Goal: Information Seeking & Learning: Learn about a topic

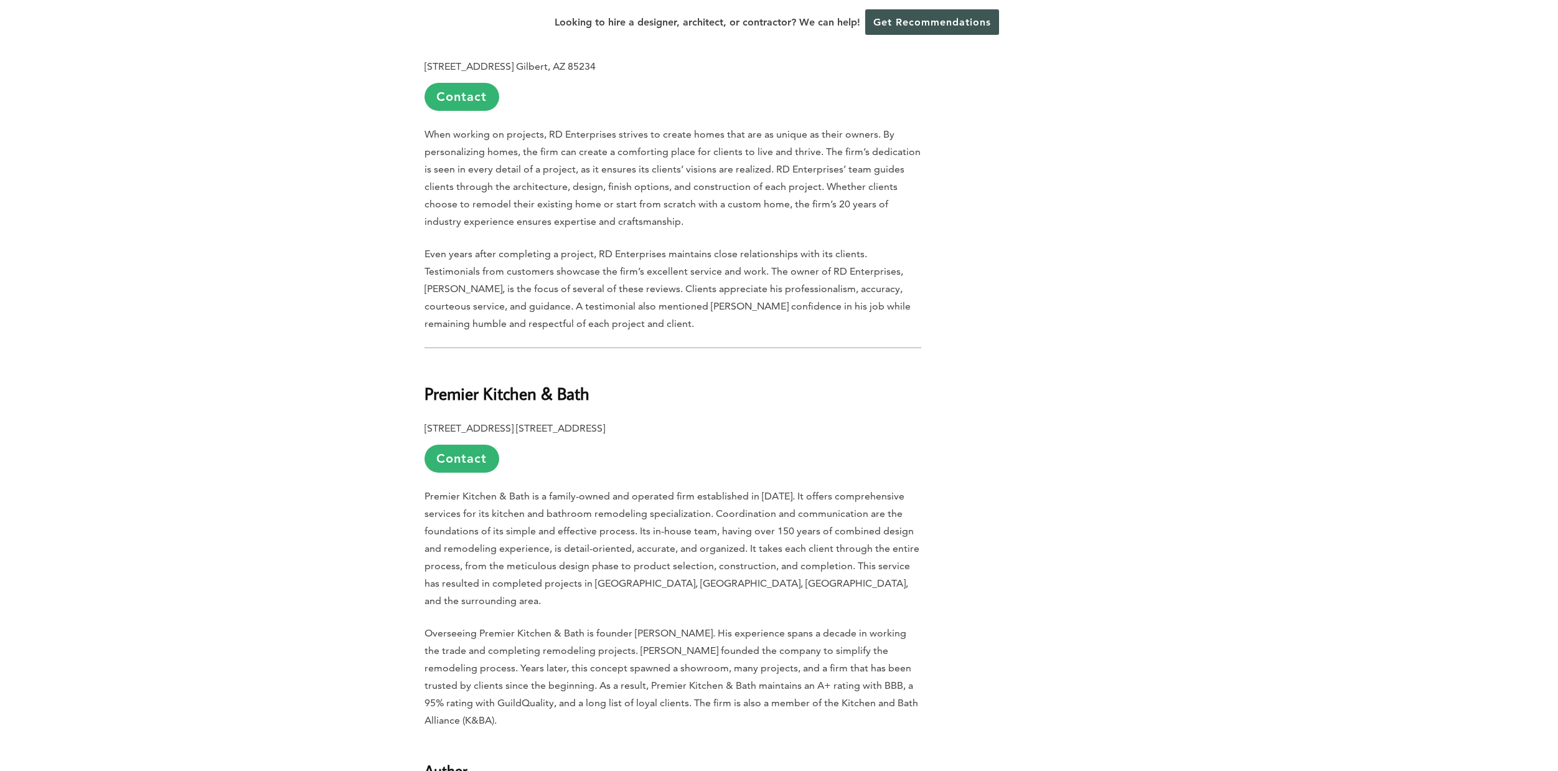
scroll to position [3814, 0]
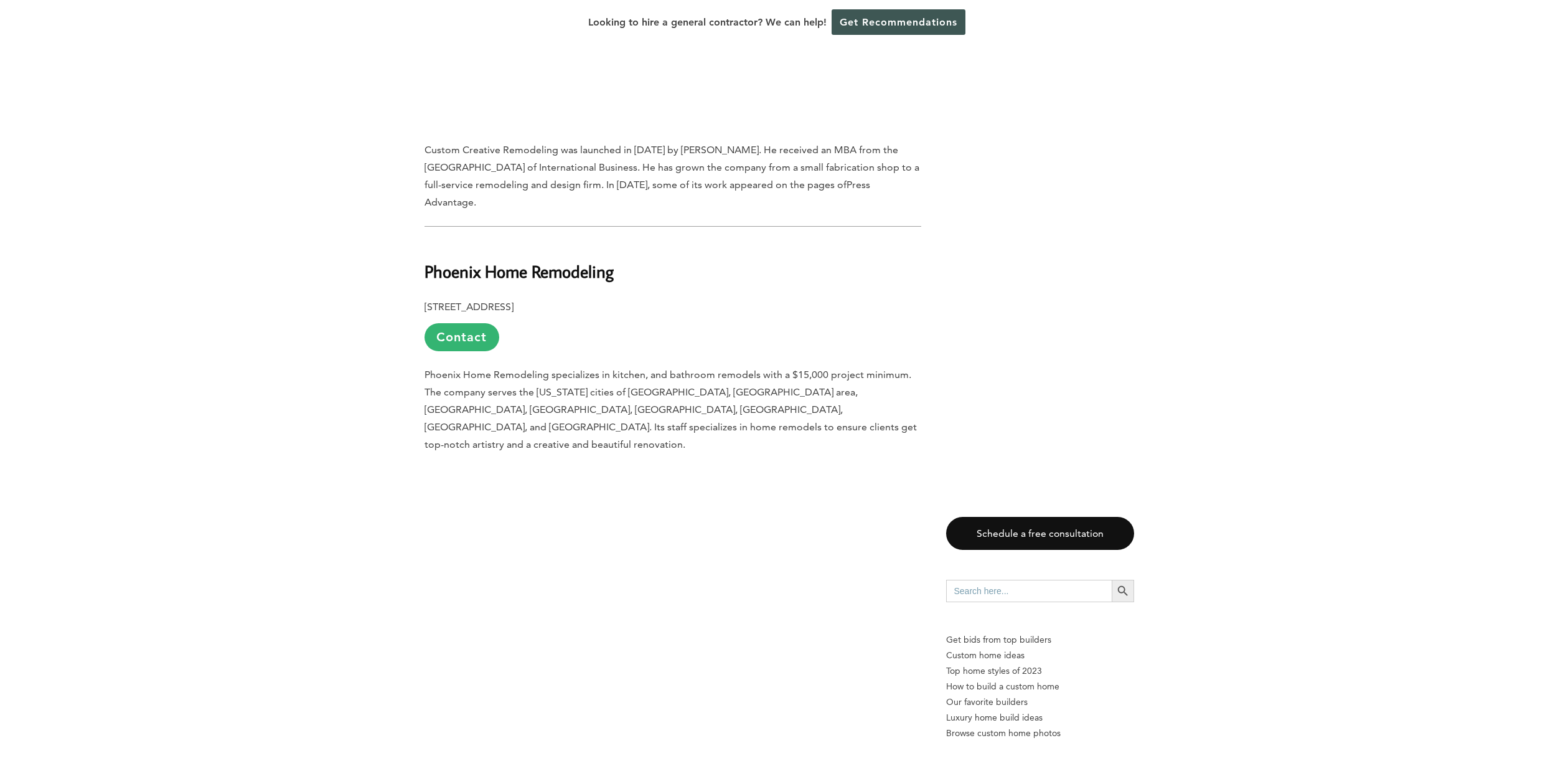
scroll to position [2392, 0]
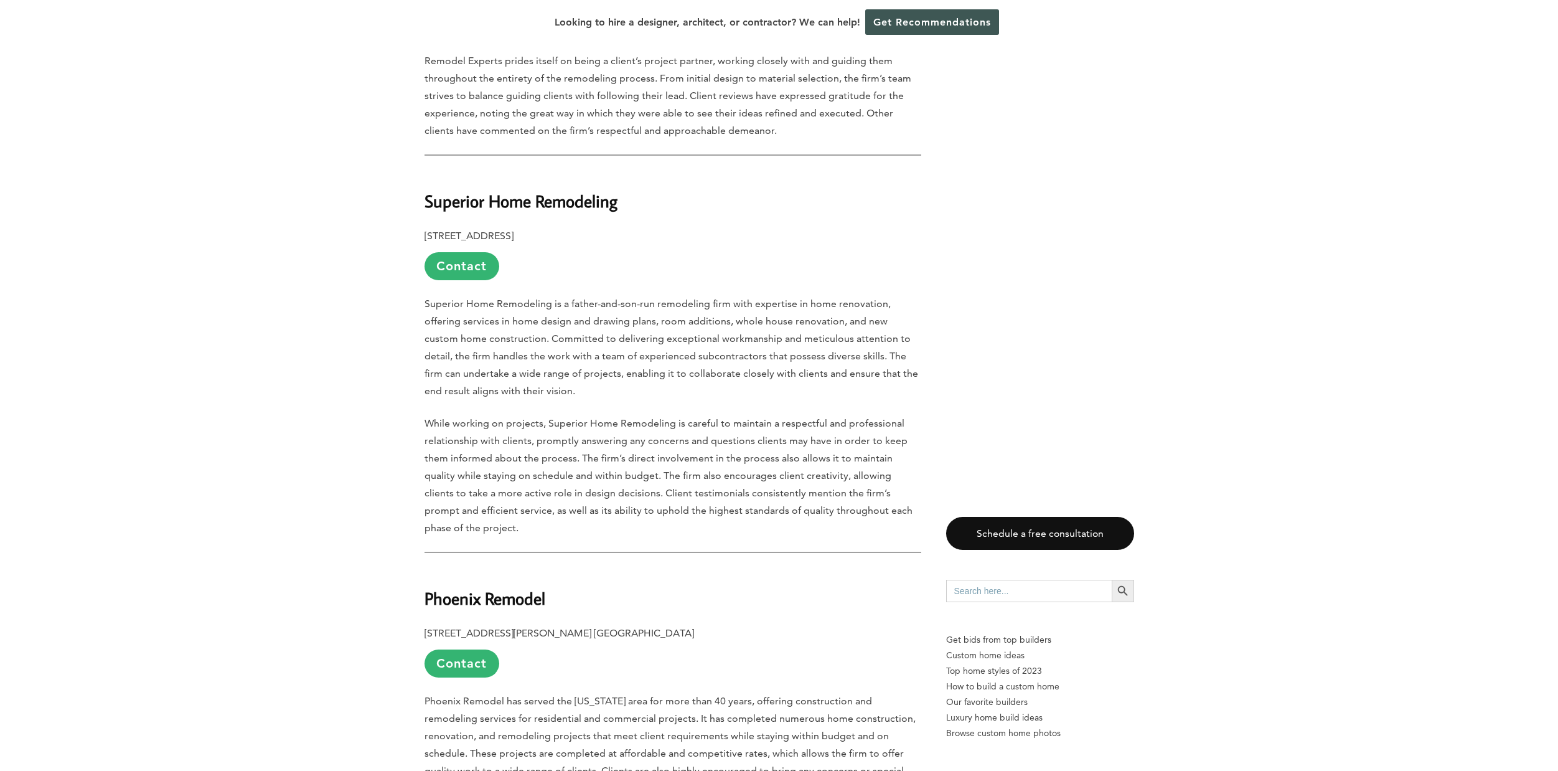
scroll to position [2292, 0]
